Goal: Information Seeking & Learning: Learn about a topic

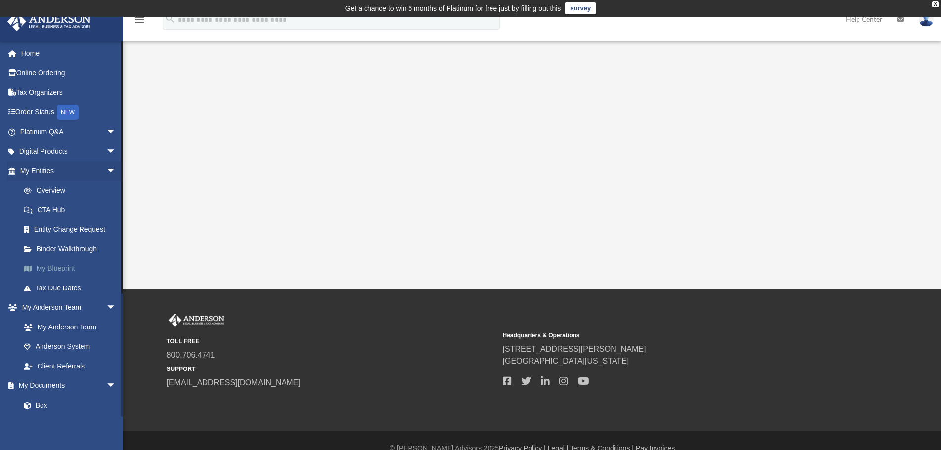
click at [72, 270] on link "My Blueprint" at bounding box center [72, 269] width 117 height 20
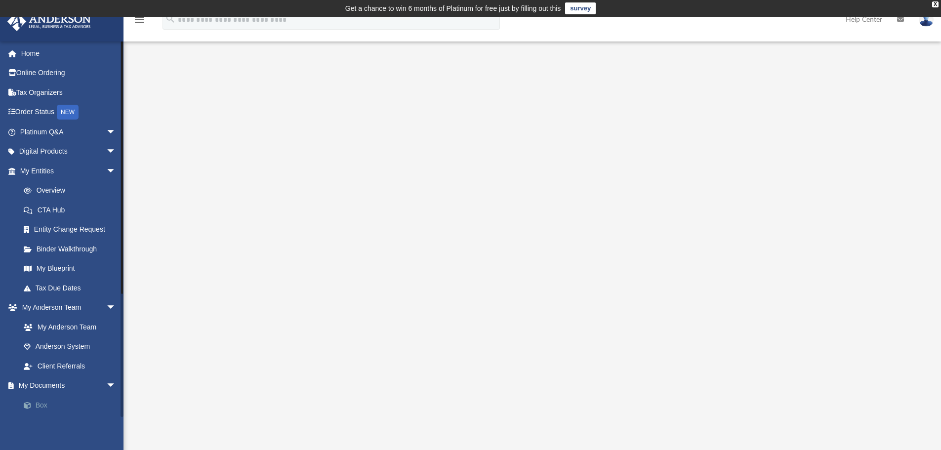
click at [42, 409] on link "Box" at bounding box center [72, 405] width 117 height 20
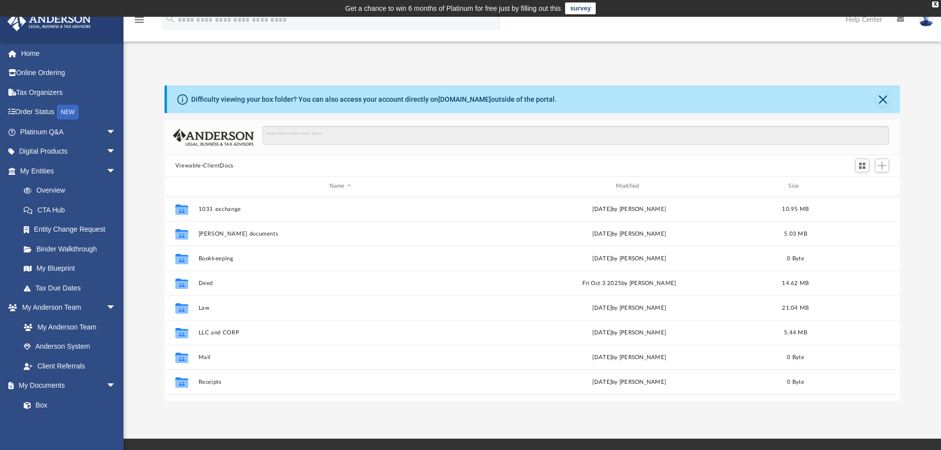
scroll to position [217, 728]
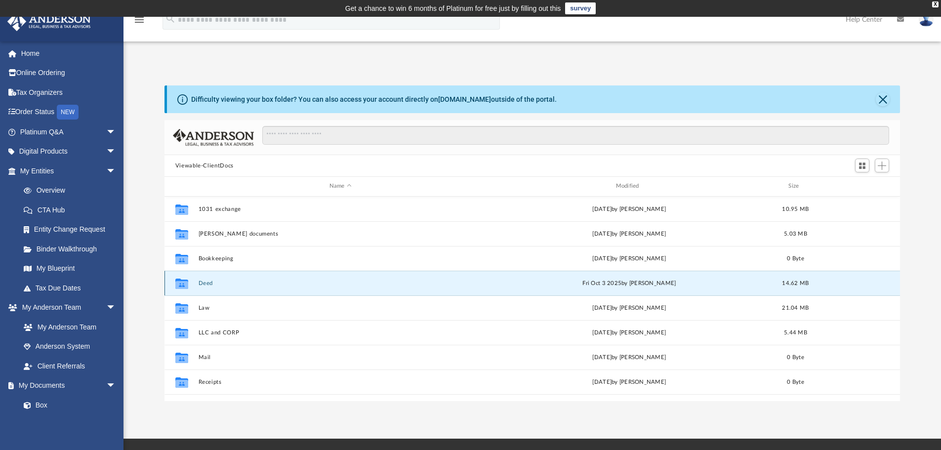
click at [206, 287] on button "Deed" at bounding box center [340, 283] width 285 height 6
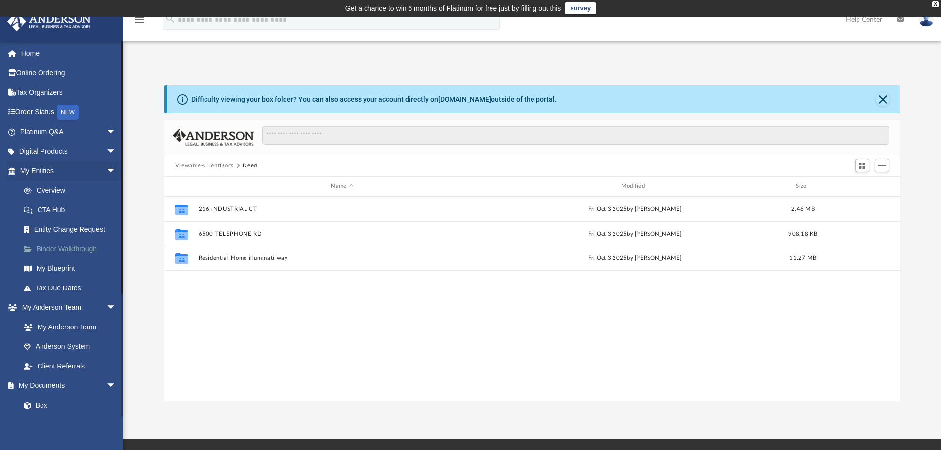
click at [67, 246] on link "Binder Walkthrough" at bounding box center [72, 249] width 117 height 20
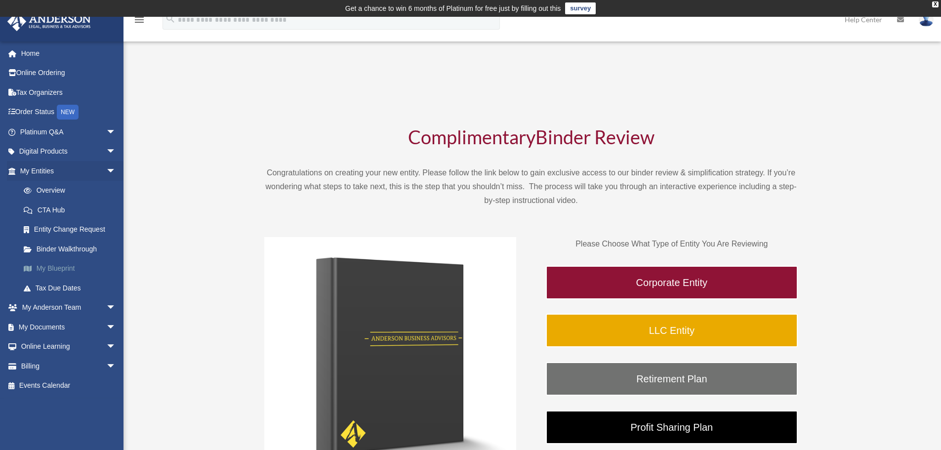
click at [73, 266] on link "My Blueprint" at bounding box center [72, 269] width 117 height 20
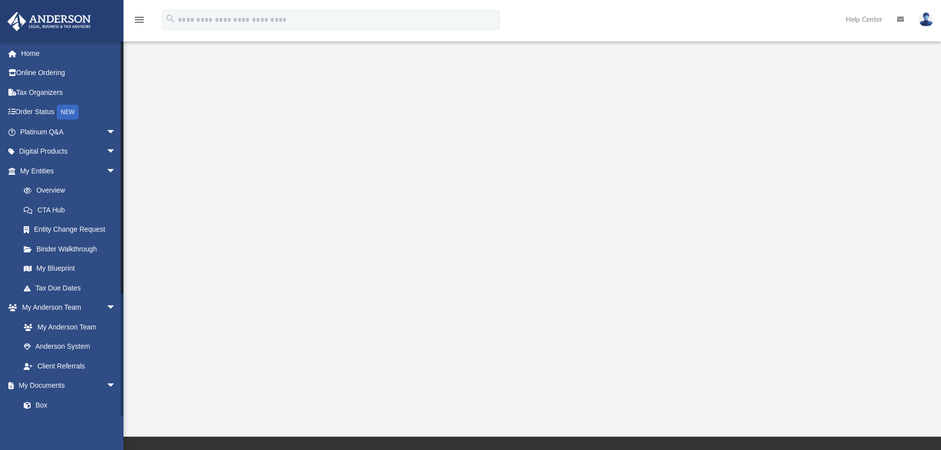
scroll to position [99, 0]
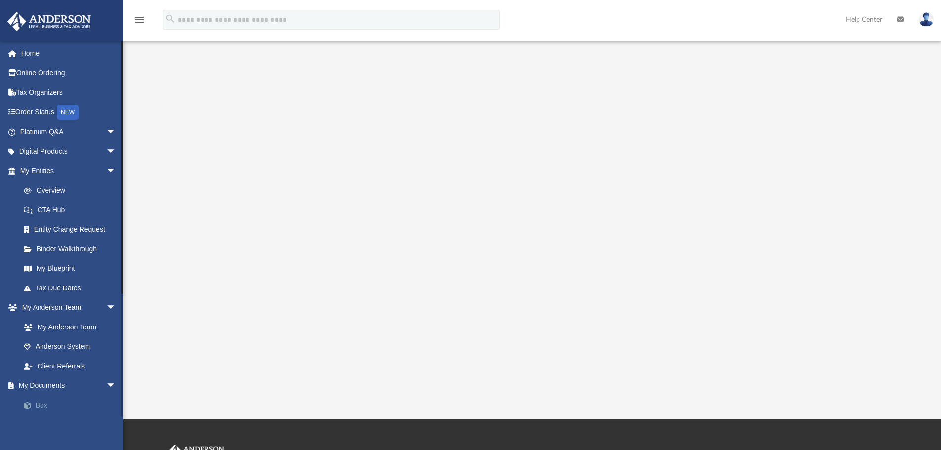
click at [47, 402] on link "Box" at bounding box center [72, 405] width 117 height 20
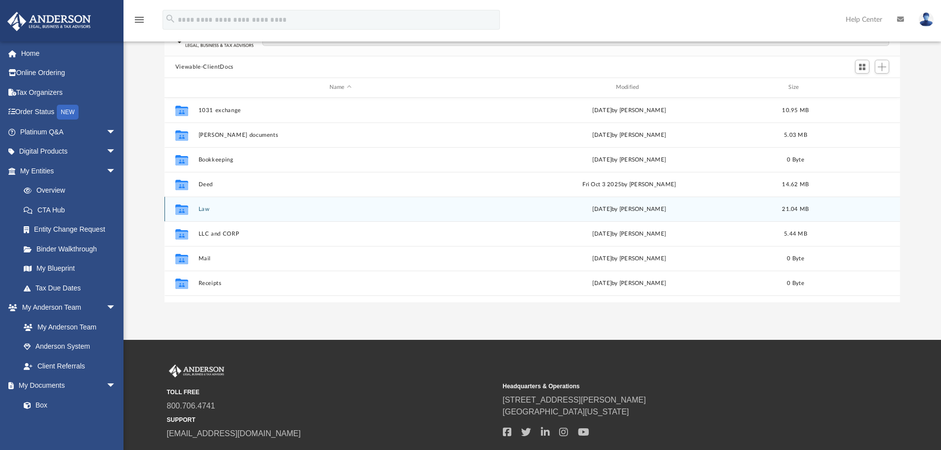
scroll to position [8, 8]
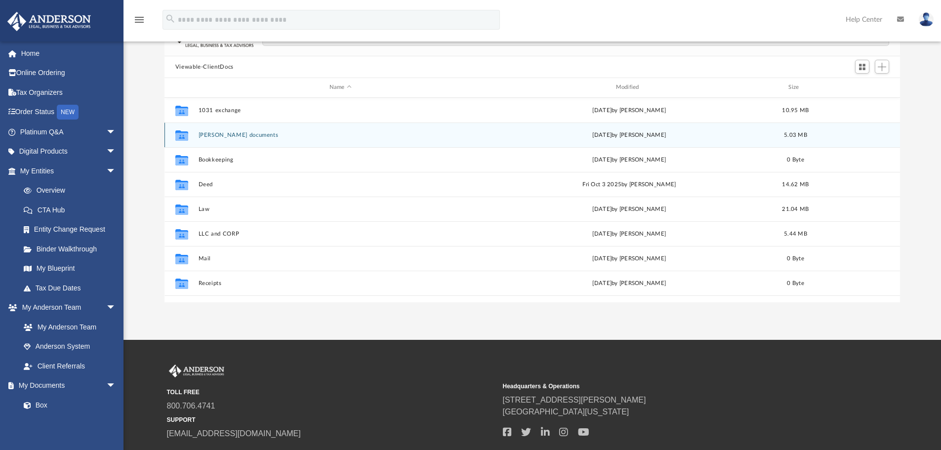
click at [220, 138] on button "Adil documents" at bounding box center [340, 135] width 285 height 6
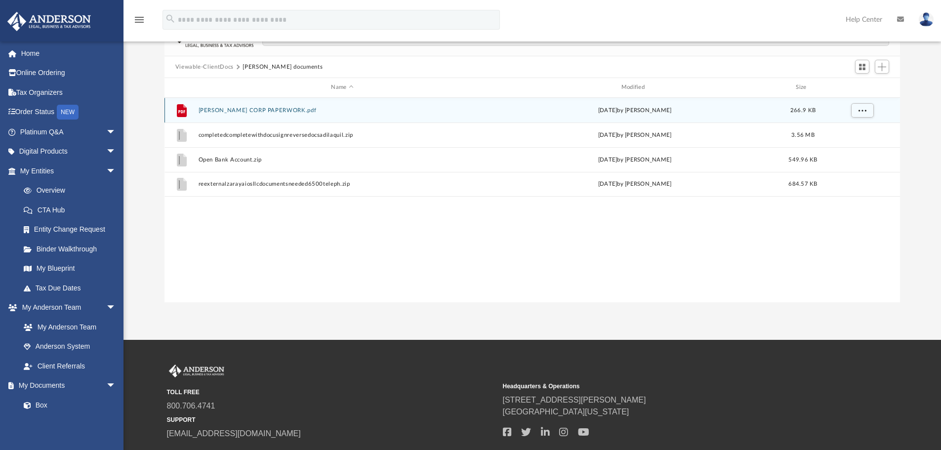
scroll to position [49, 0]
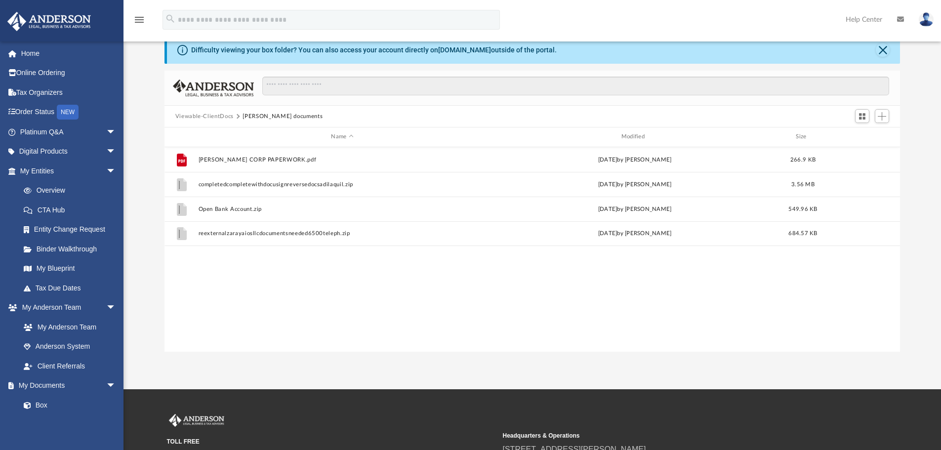
click at [199, 115] on button "Viewable-ClientDocs" at bounding box center [204, 116] width 58 height 9
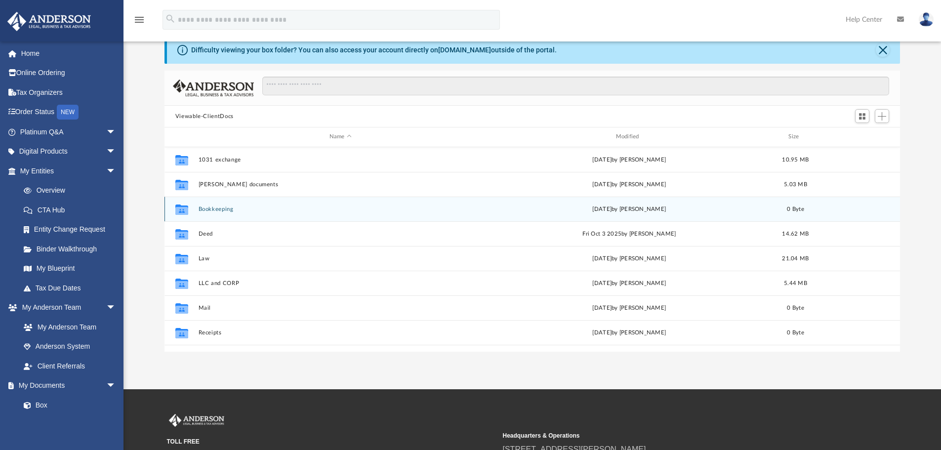
click at [208, 208] on button "Bookkeeping" at bounding box center [340, 209] width 285 height 6
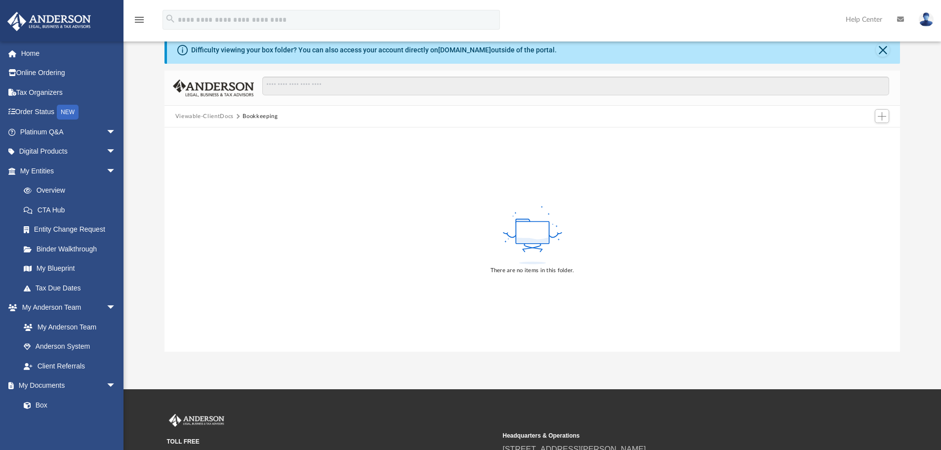
click at [191, 116] on button "Viewable-ClientDocs" at bounding box center [204, 116] width 58 height 9
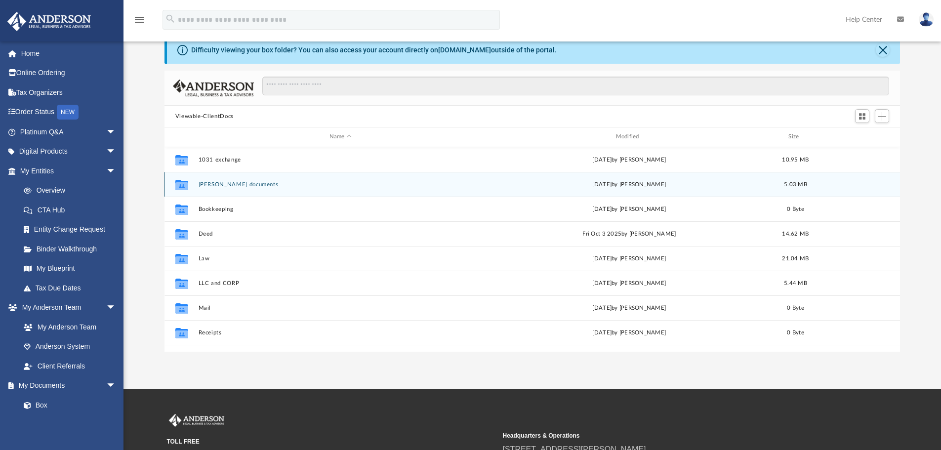
scroll to position [217, 728]
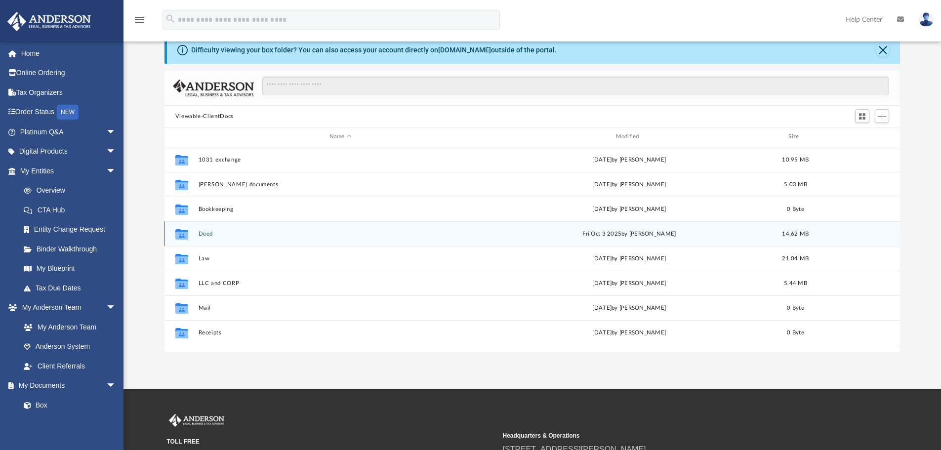
click at [201, 229] on div "Collaborated Folder Deed Fri Oct 3 2025 by Adil Aquil 14.62 MB" at bounding box center [533, 233] width 736 height 25
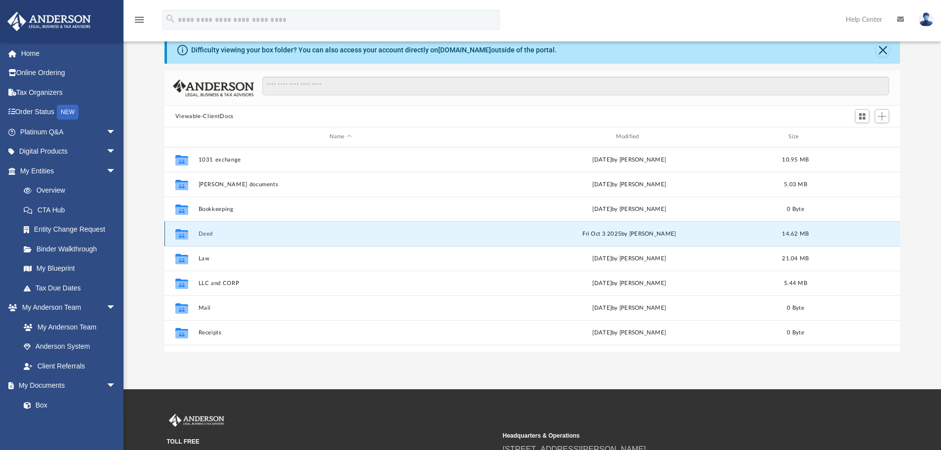
click at [201, 234] on button "Deed" at bounding box center [340, 234] width 285 height 6
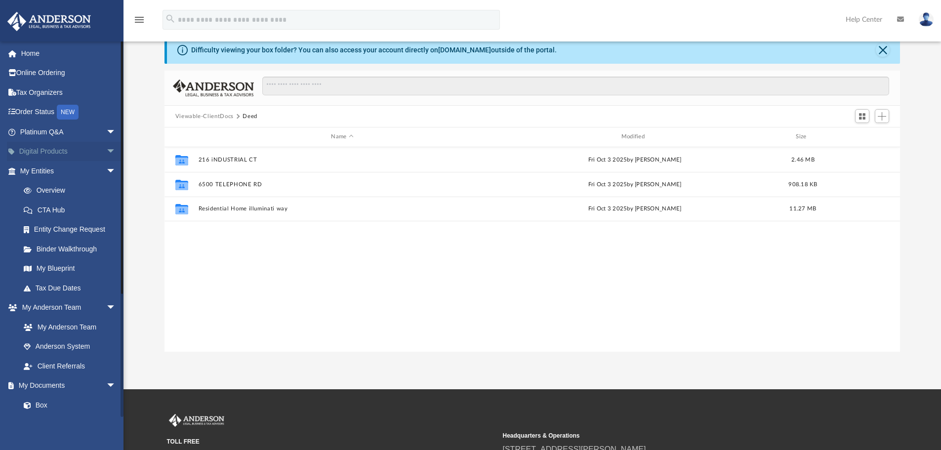
click at [77, 151] on link "Digital Products arrow_drop_down" at bounding box center [69, 152] width 124 height 20
click at [106, 155] on span "arrow_drop_down" at bounding box center [116, 152] width 20 height 20
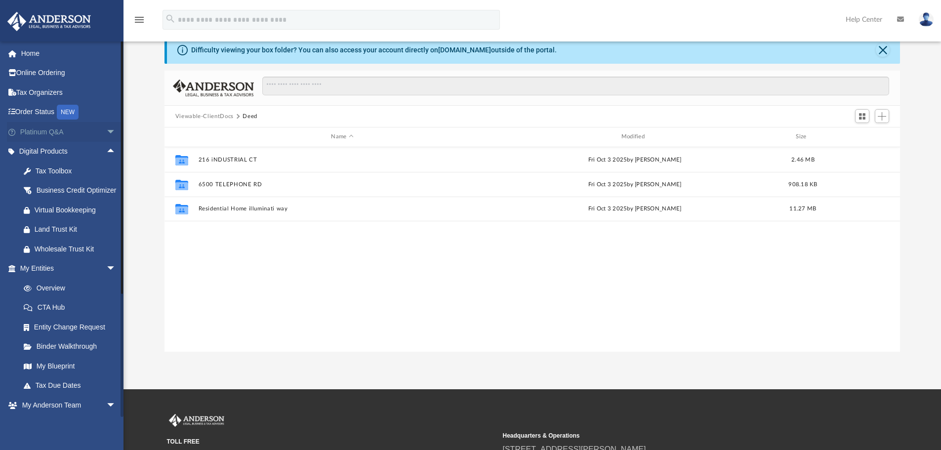
click at [106, 132] on span "arrow_drop_down" at bounding box center [116, 132] width 20 height 20
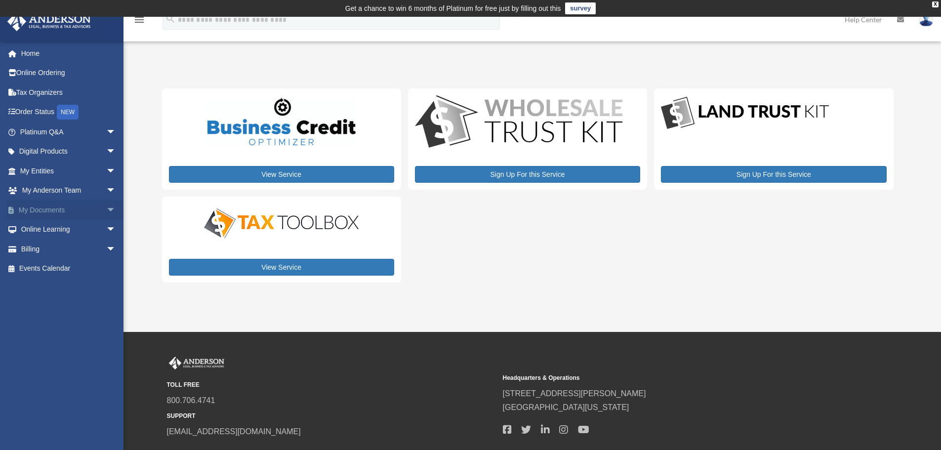
click at [69, 206] on link "My Documents arrow_drop_down" at bounding box center [69, 210] width 124 height 20
click at [29, 208] on link "My Documents arrow_drop_down" at bounding box center [69, 210] width 124 height 20
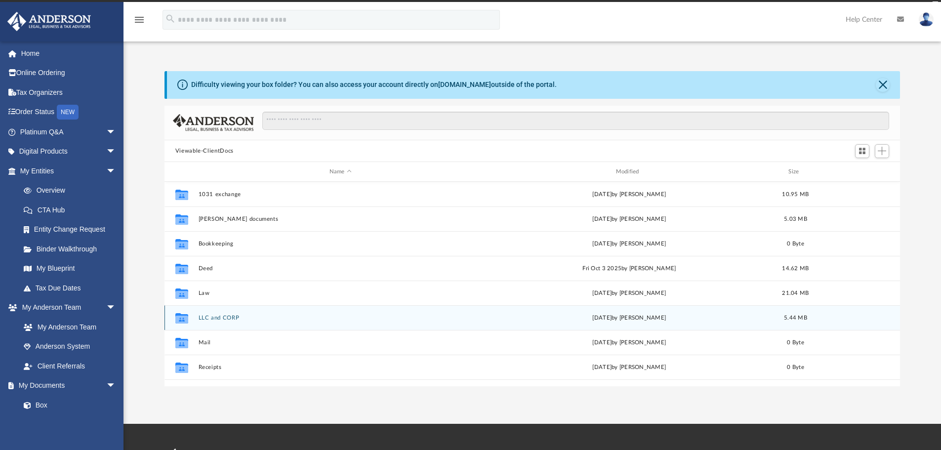
scroll to position [217, 728]
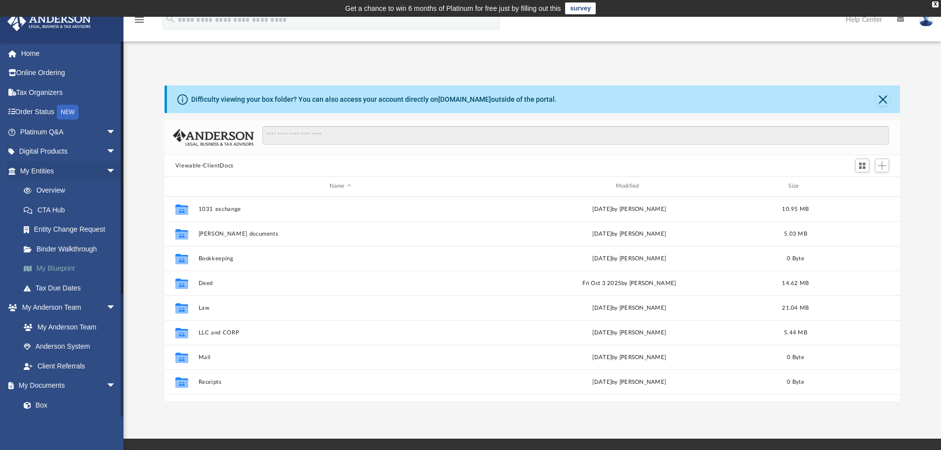
click at [61, 264] on link "My Blueprint" at bounding box center [72, 269] width 117 height 20
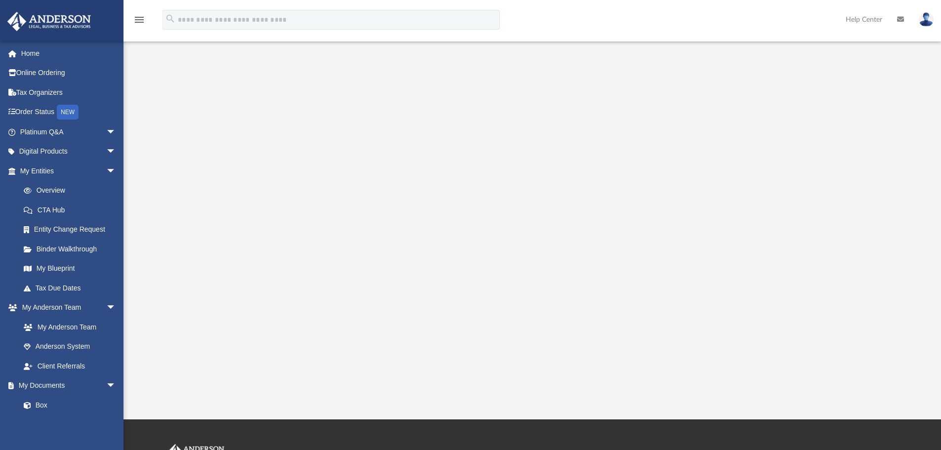
scroll to position [49, 0]
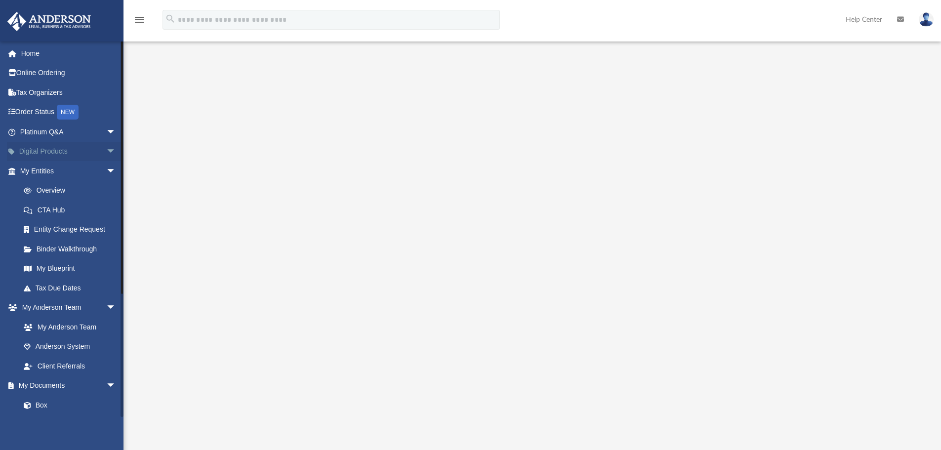
click at [106, 155] on span "arrow_drop_down" at bounding box center [116, 152] width 20 height 20
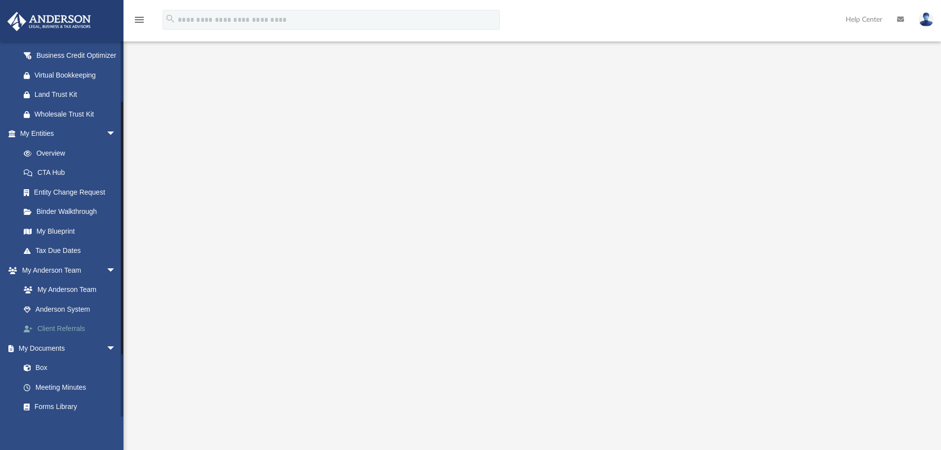
scroll to position [152, 0]
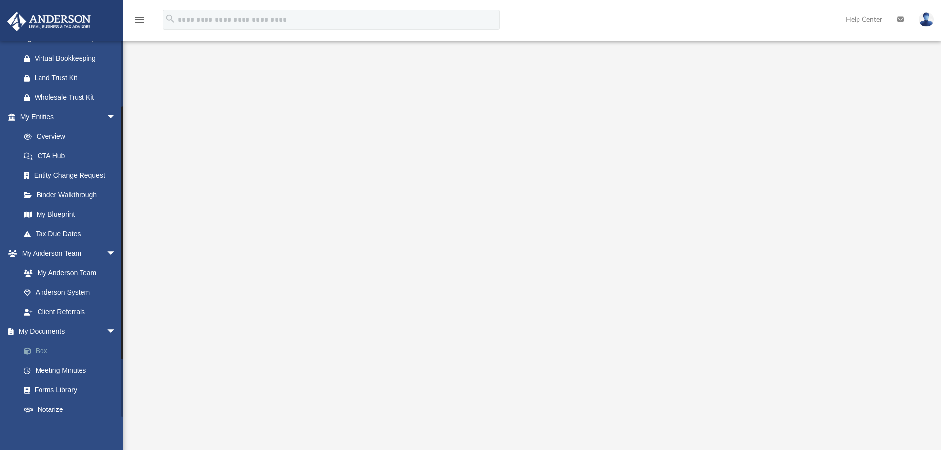
click at [45, 361] on link "Box" at bounding box center [72, 351] width 117 height 20
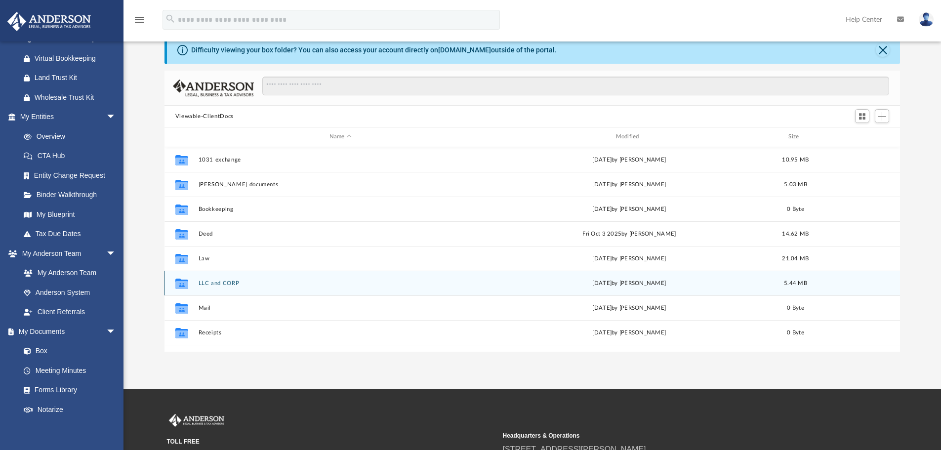
scroll to position [217, 728]
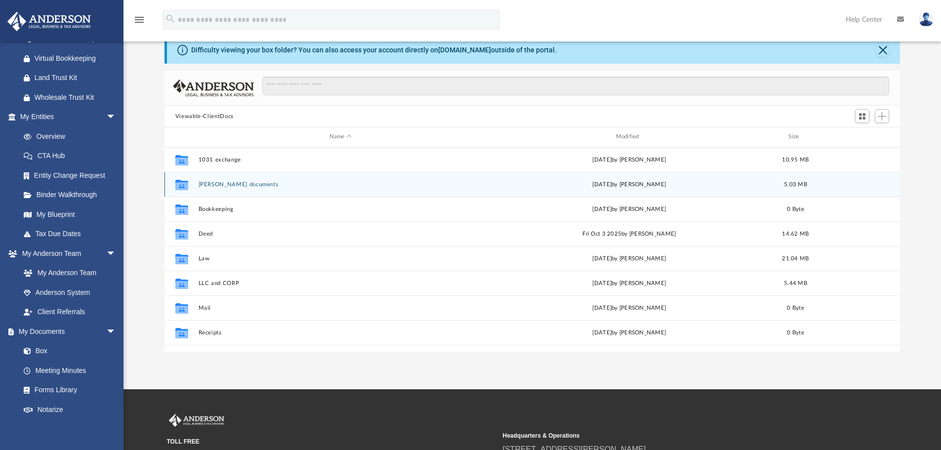
click at [224, 186] on button "Adil documents" at bounding box center [340, 184] width 285 height 6
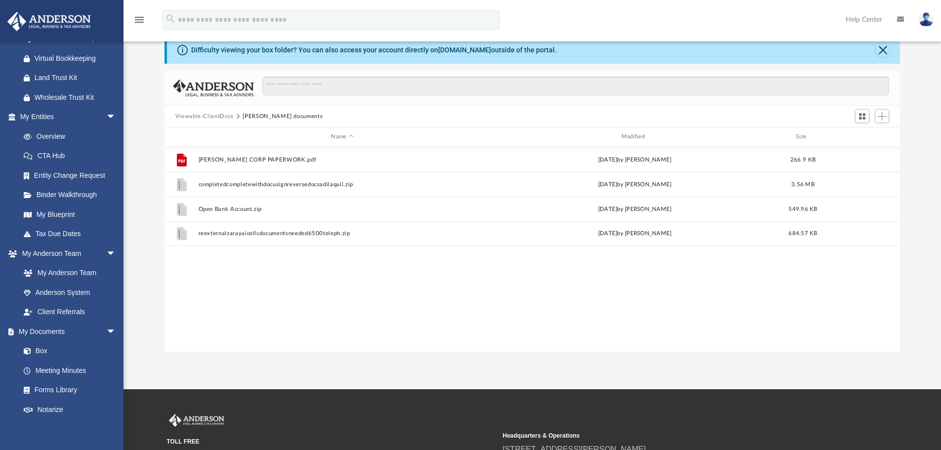
click at [207, 113] on button "Viewable-ClientDocs" at bounding box center [204, 116] width 58 height 9
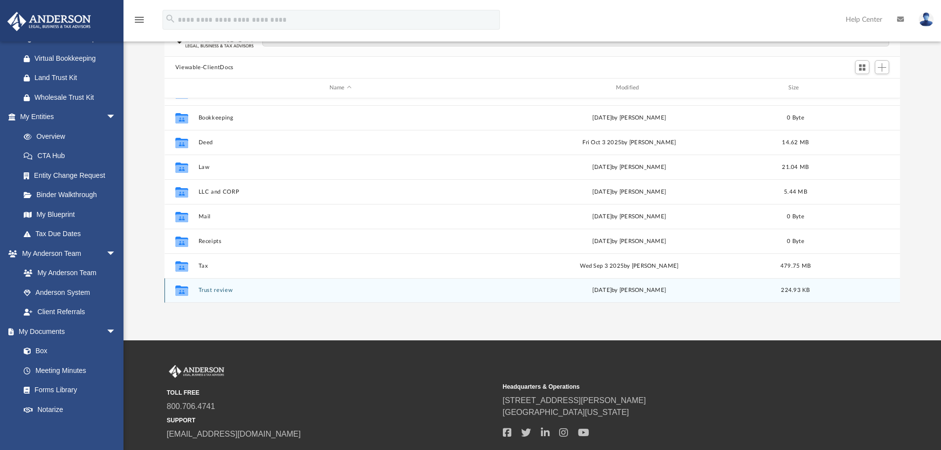
scroll to position [99, 0]
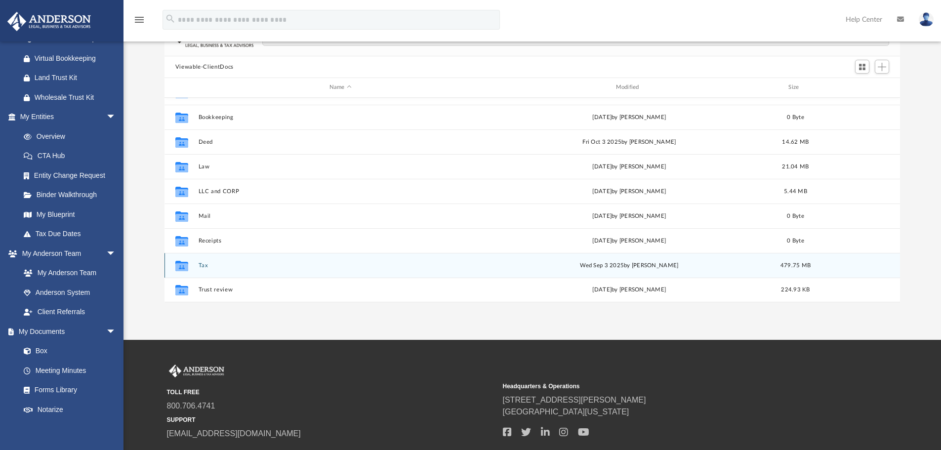
click at [203, 267] on button "Tax" at bounding box center [340, 265] width 285 height 6
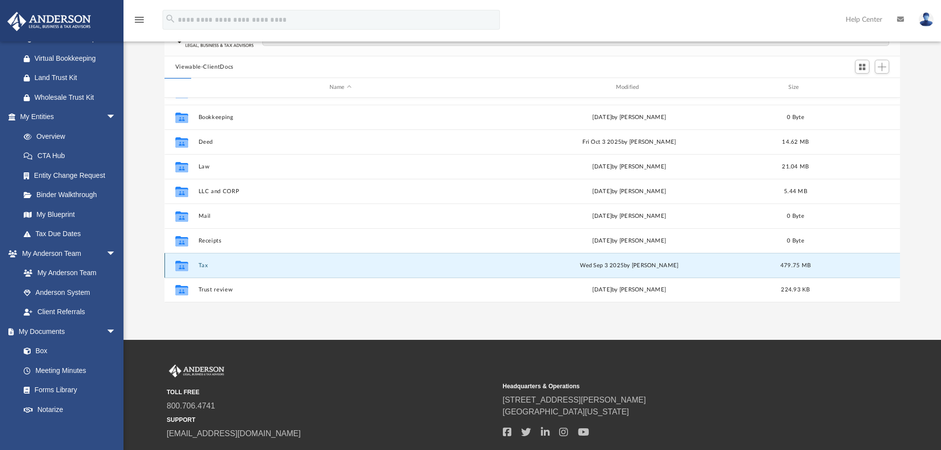
scroll to position [0, 0]
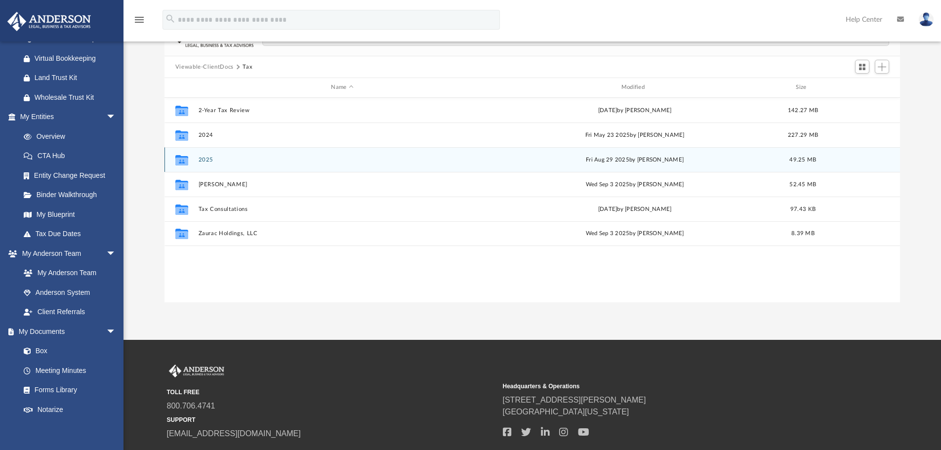
click at [206, 160] on button "2025" at bounding box center [342, 160] width 288 height 6
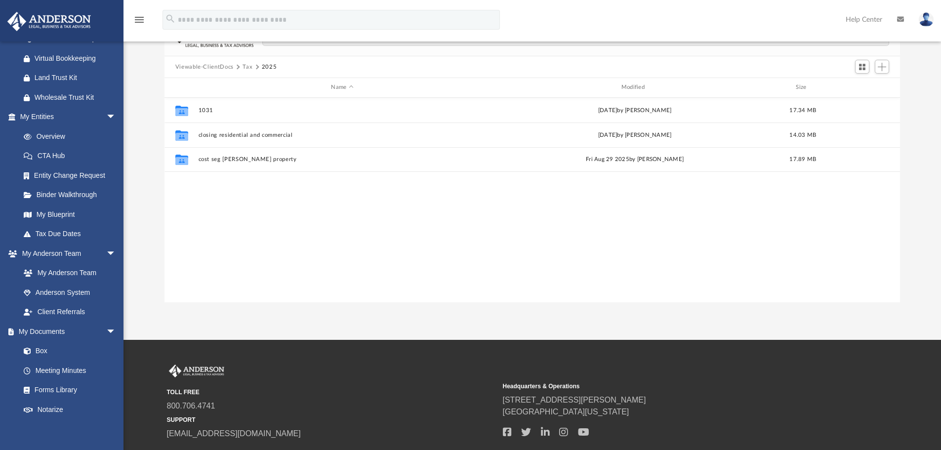
click at [246, 67] on button "Tax" at bounding box center [248, 67] width 10 height 9
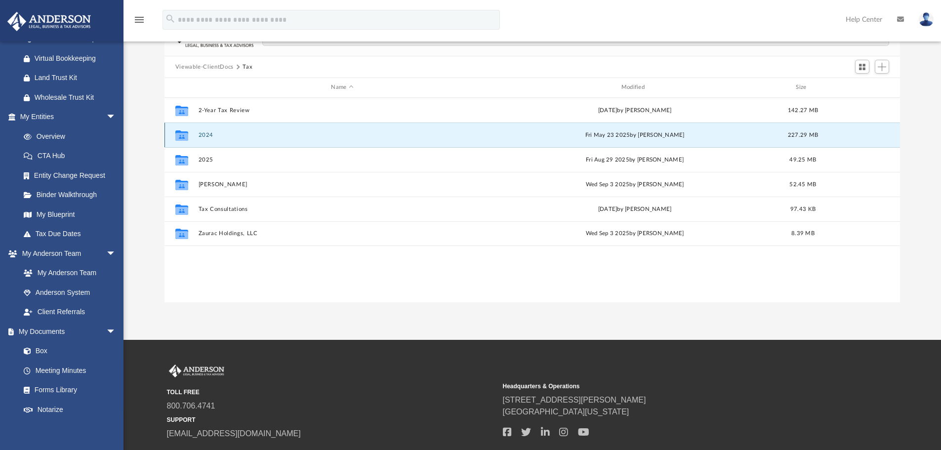
click at [206, 134] on button "2024" at bounding box center [342, 135] width 288 height 6
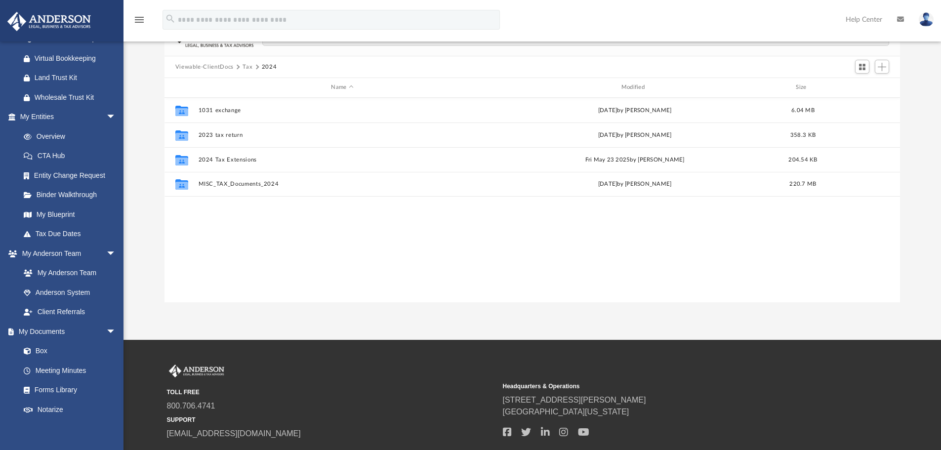
click at [248, 67] on button "Tax" at bounding box center [248, 67] width 10 height 9
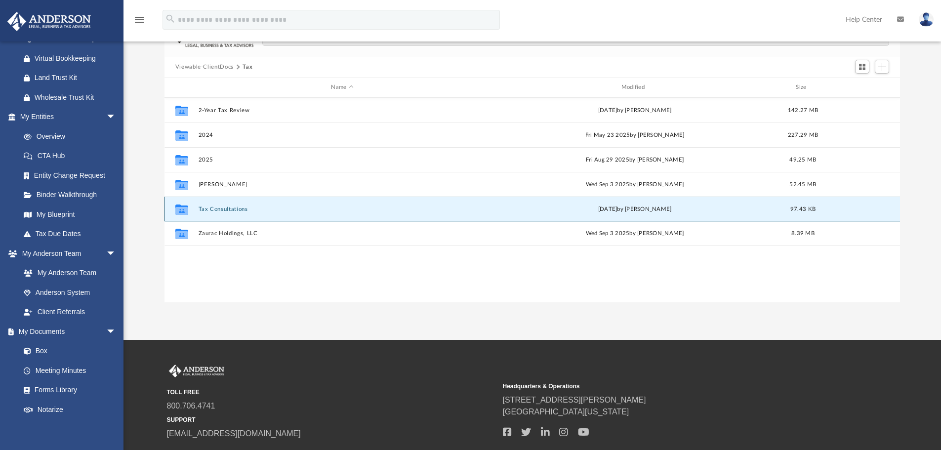
click at [232, 208] on button "Tax Consultations" at bounding box center [342, 209] width 288 height 6
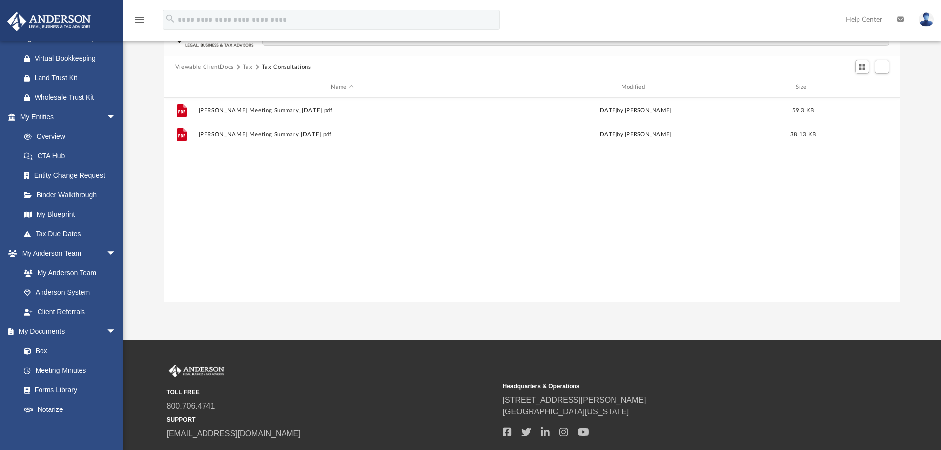
click at [247, 65] on button "Tax" at bounding box center [248, 67] width 10 height 9
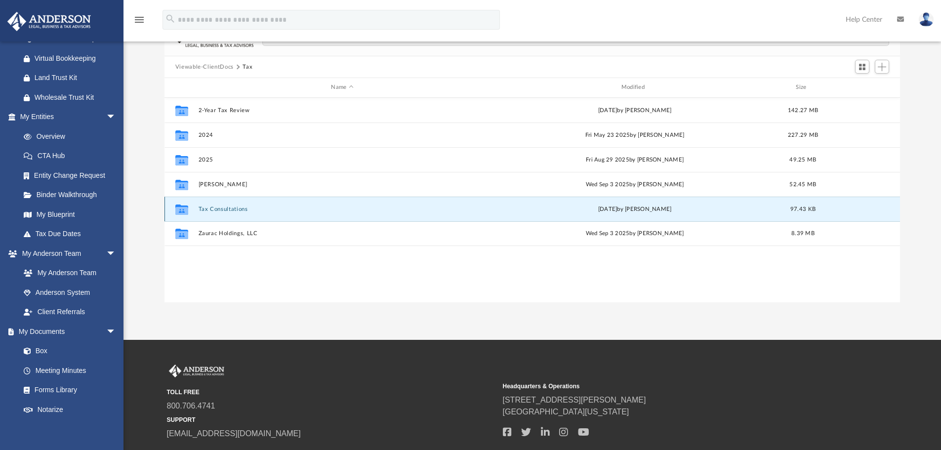
click at [226, 210] on button "Tax Consultations" at bounding box center [342, 209] width 288 height 6
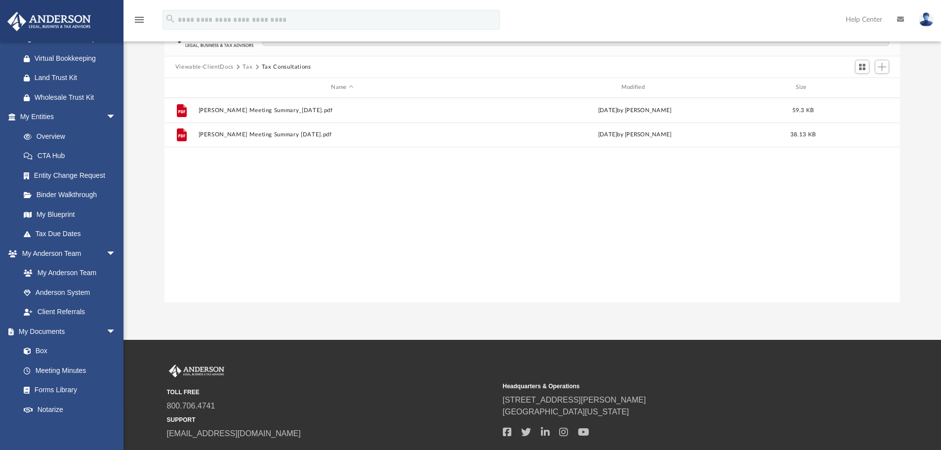
click at [249, 66] on button "Tax" at bounding box center [248, 67] width 10 height 9
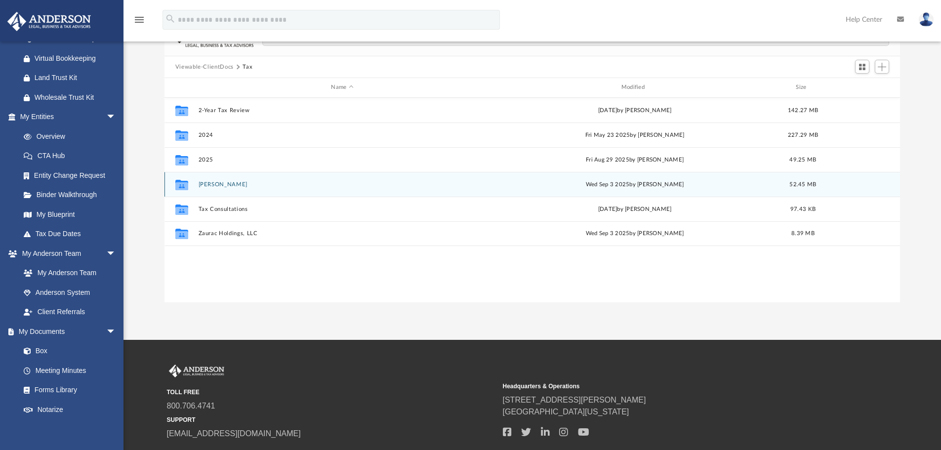
click at [214, 181] on button "Aquil, Adil" at bounding box center [342, 184] width 288 height 6
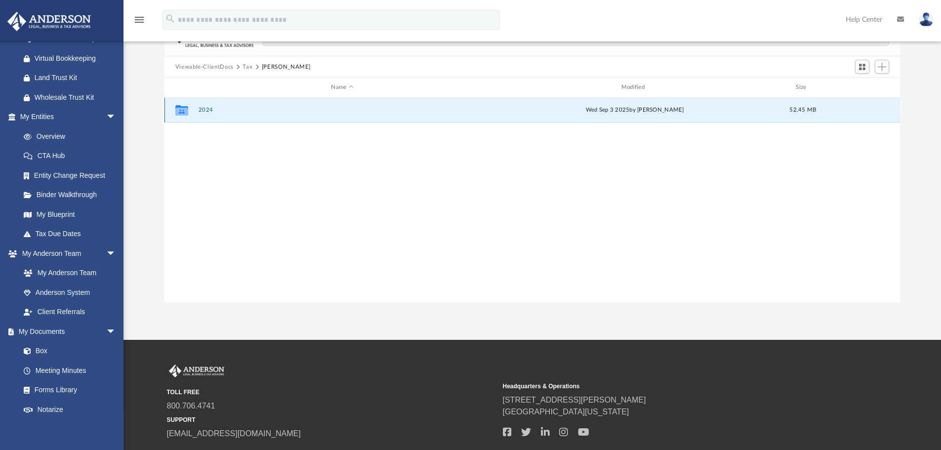
click at [208, 112] on button "2024" at bounding box center [342, 110] width 288 height 6
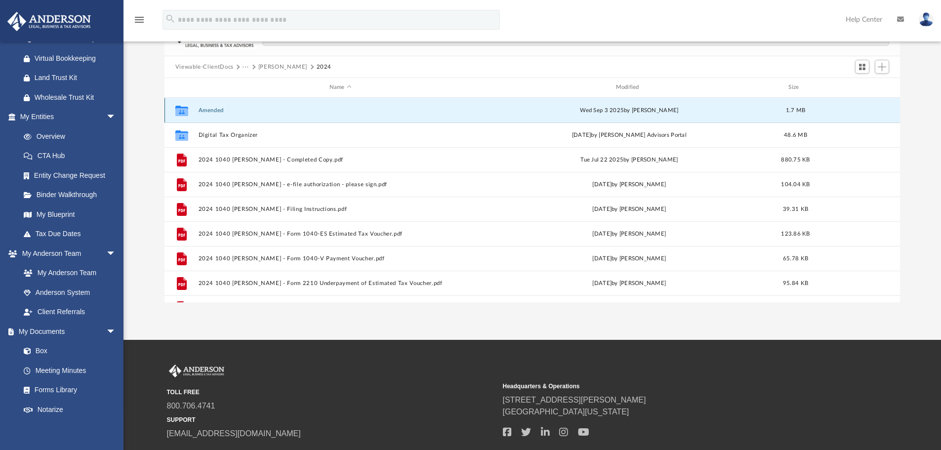
click at [205, 107] on button "Amended" at bounding box center [340, 110] width 285 height 6
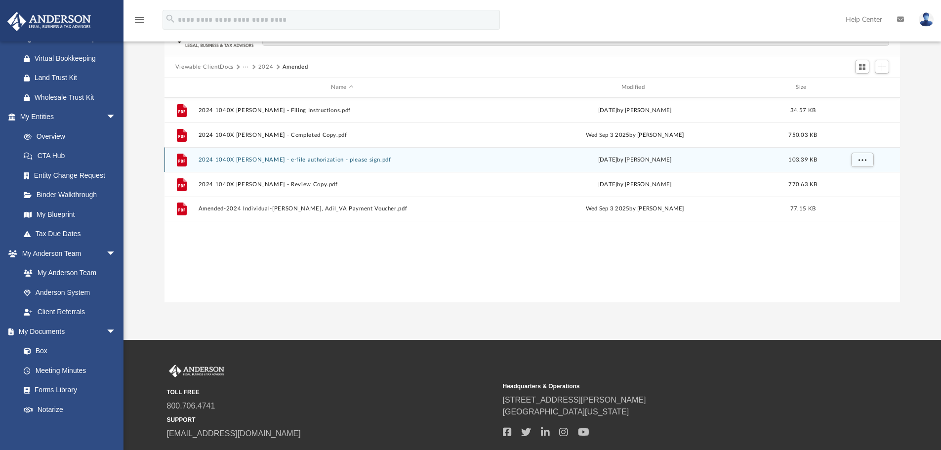
click at [301, 160] on button "2024 1040X Aquil, Adil - e-file authorization - please sign.pdf" at bounding box center [342, 160] width 288 height 6
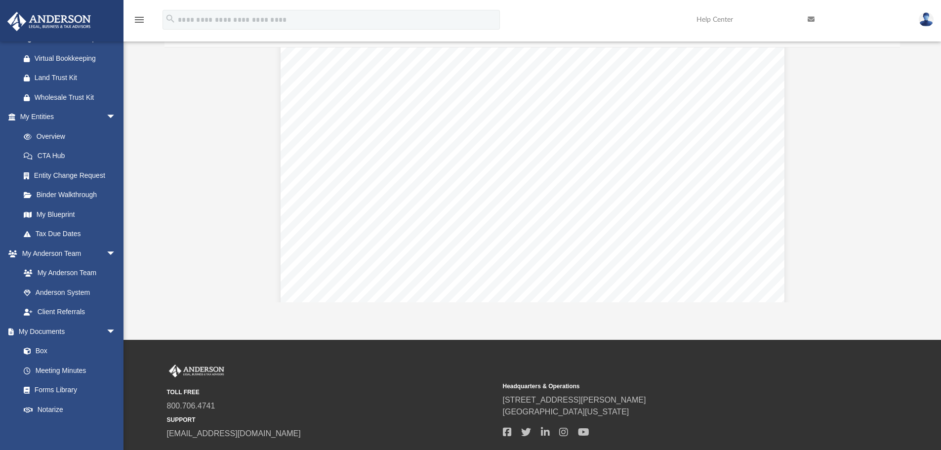
scroll to position [437, 0]
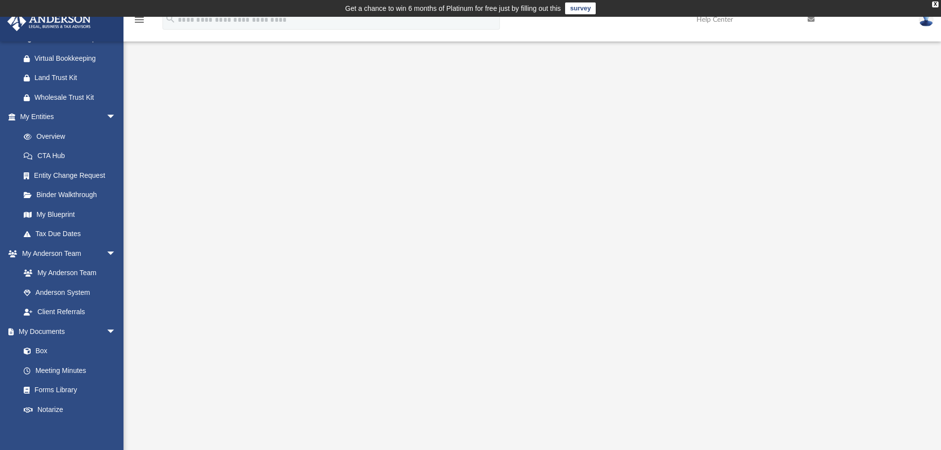
click at [57, 23] on img at bounding box center [48, 21] width 89 height 19
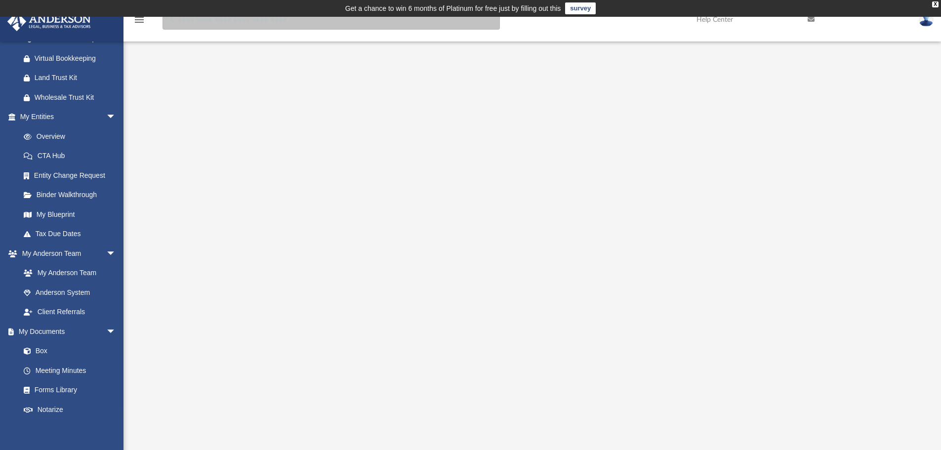
click at [231, 25] on input "search" at bounding box center [331, 20] width 337 height 20
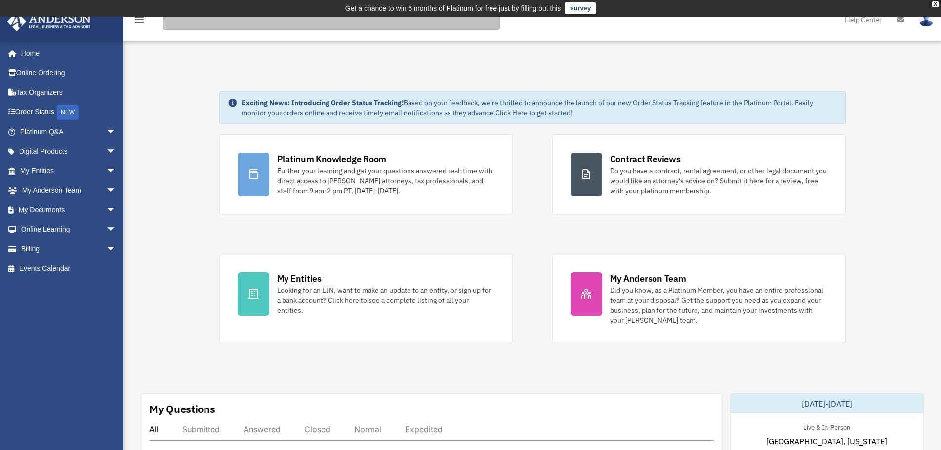
click at [230, 26] on input "search" at bounding box center [331, 20] width 337 height 20
type input "**********"
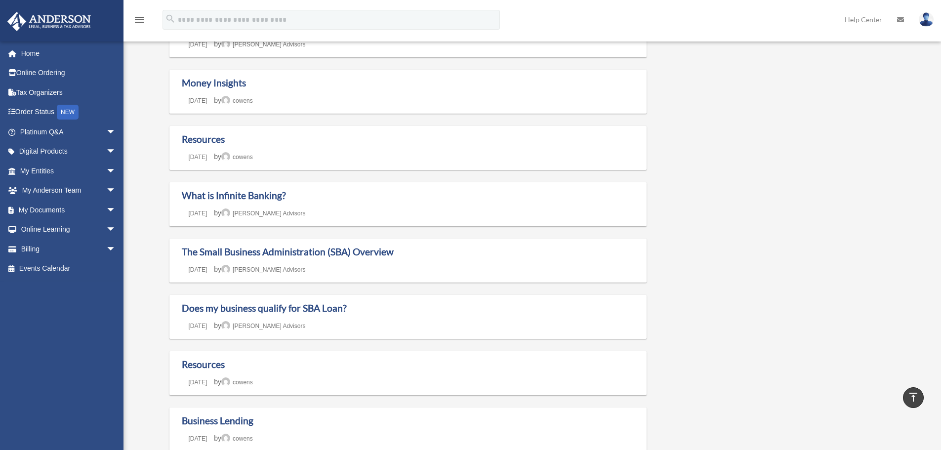
scroll to position [395, 0]
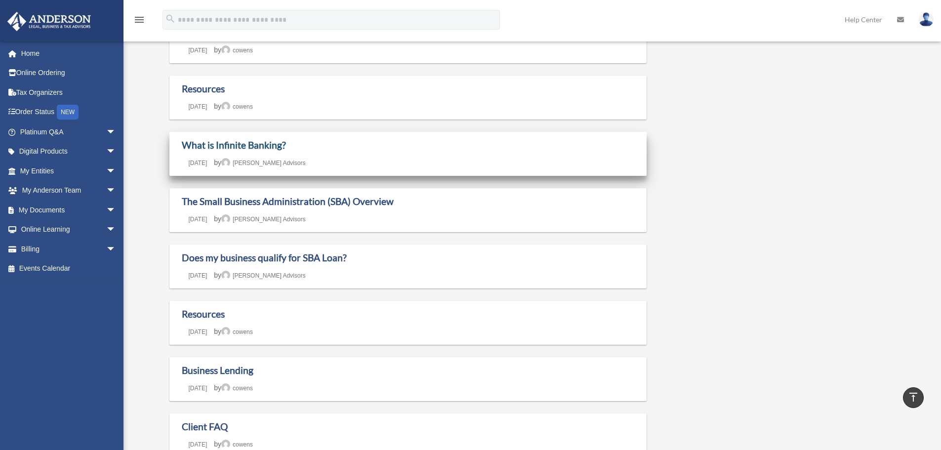
click at [219, 142] on link "What is Infinite Banking?" at bounding box center [234, 144] width 104 height 11
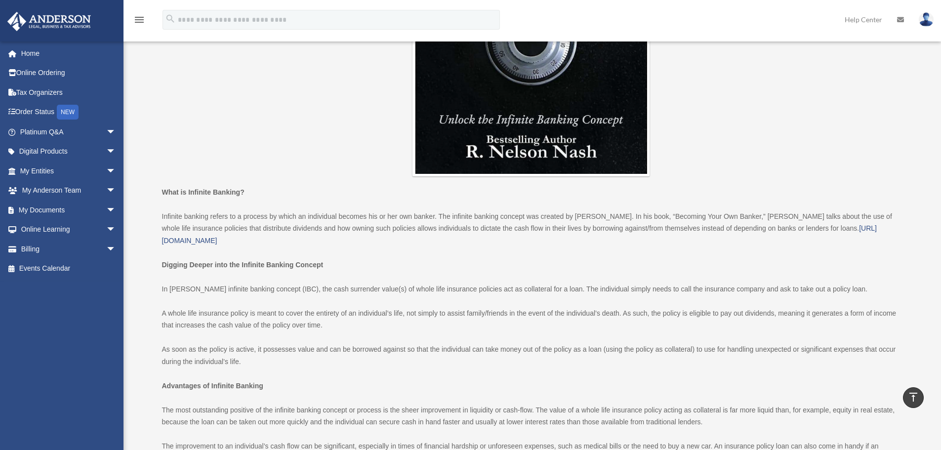
scroll to position [306, 0]
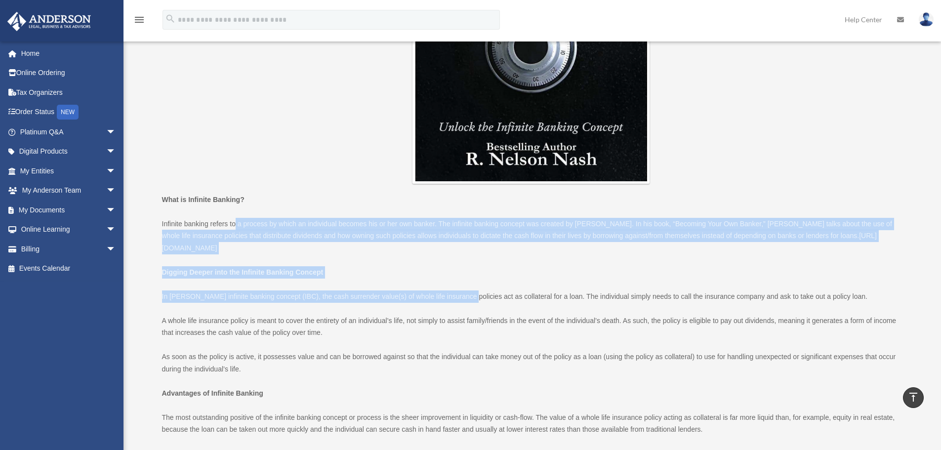
drag, startPoint x: 236, startPoint y: 223, endPoint x: 450, endPoint y: 276, distance: 220.5
click at [459, 280] on div "What is Infinite Banking? Infinite banking refers to a process by which an indi…" at bounding box center [531, 442] width 739 height 496
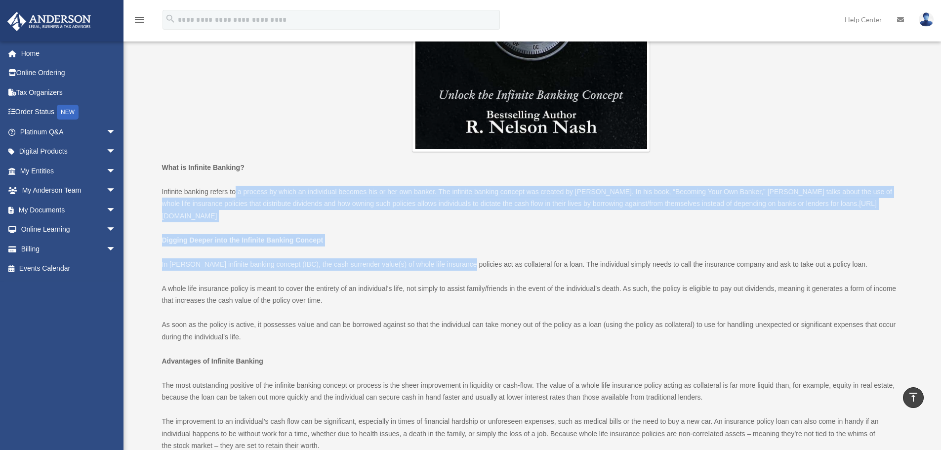
scroll to position [355, 0]
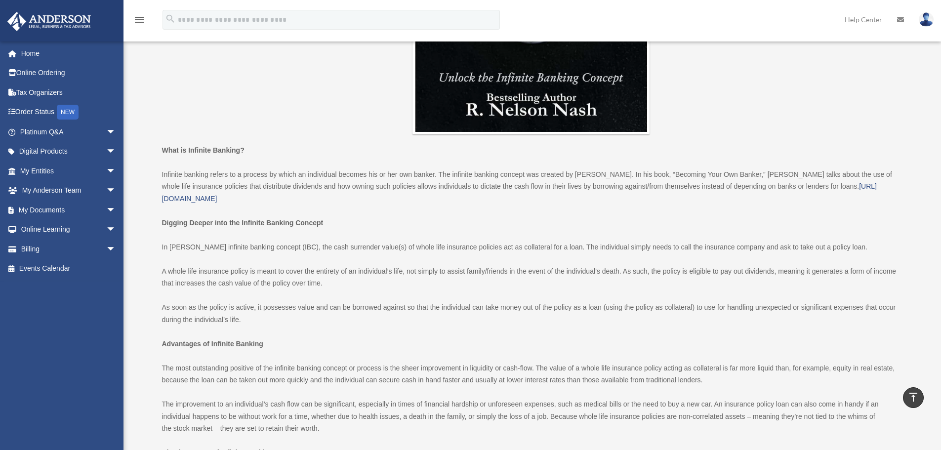
click at [286, 265] on p "A whole life insurance policy is meant to cover the entirety of an individual’s…" at bounding box center [531, 277] width 739 height 24
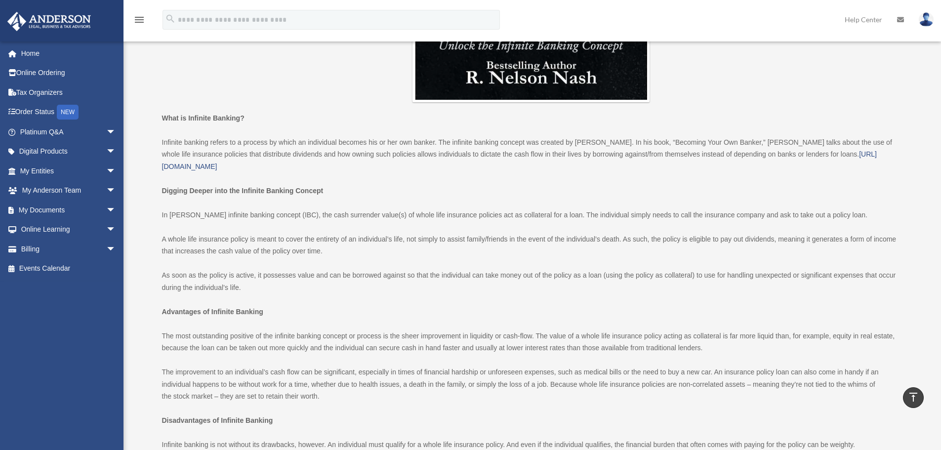
scroll to position [405, 0]
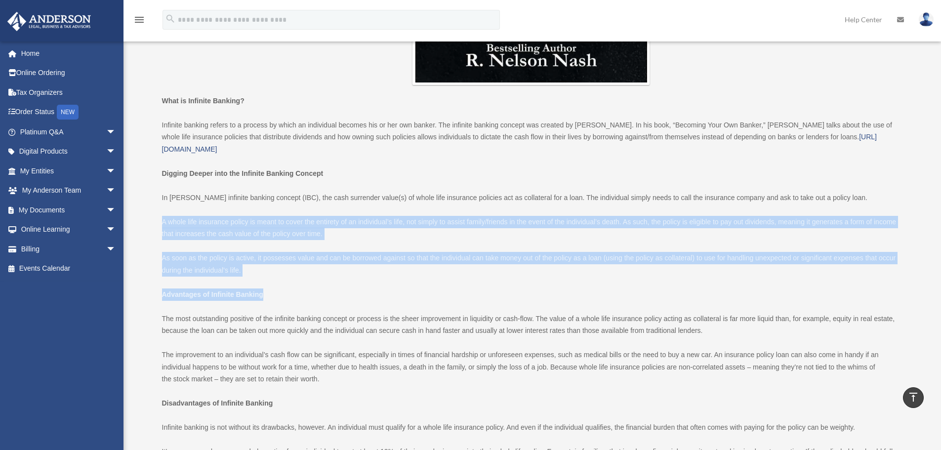
drag, startPoint x: 160, startPoint y: 208, endPoint x: 362, endPoint y: 266, distance: 210.6
click at [401, 266] on div "What is Infinite Banking? [URL][DOMAIN_NAME] SHARE What is Infinite Banking? [U…" at bounding box center [531, 203] width 753 height 864
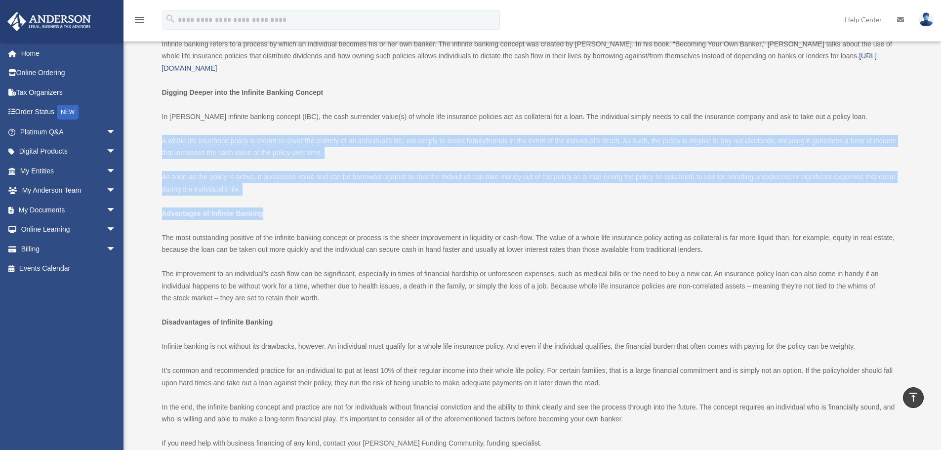
scroll to position [503, 0]
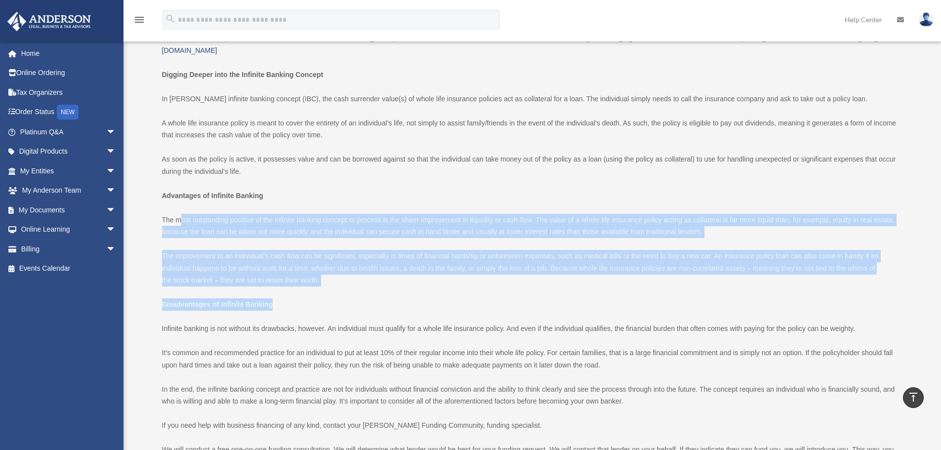
drag, startPoint x: 180, startPoint y: 211, endPoint x: 785, endPoint y: 293, distance: 611.1
click at [785, 293] on div "What is Infinite Banking? Infinite banking refers to a process by which an indi…" at bounding box center [531, 244] width 739 height 496
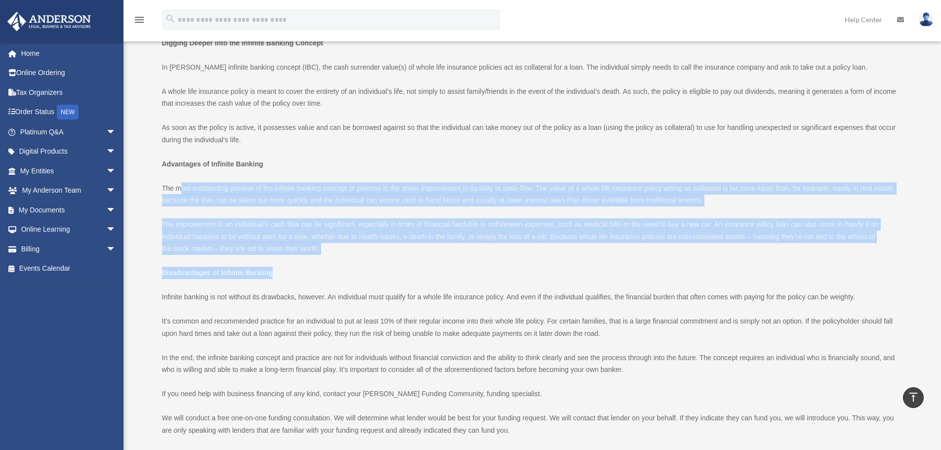
scroll to position [553, 0]
